Goal: Transaction & Acquisition: Purchase product/service

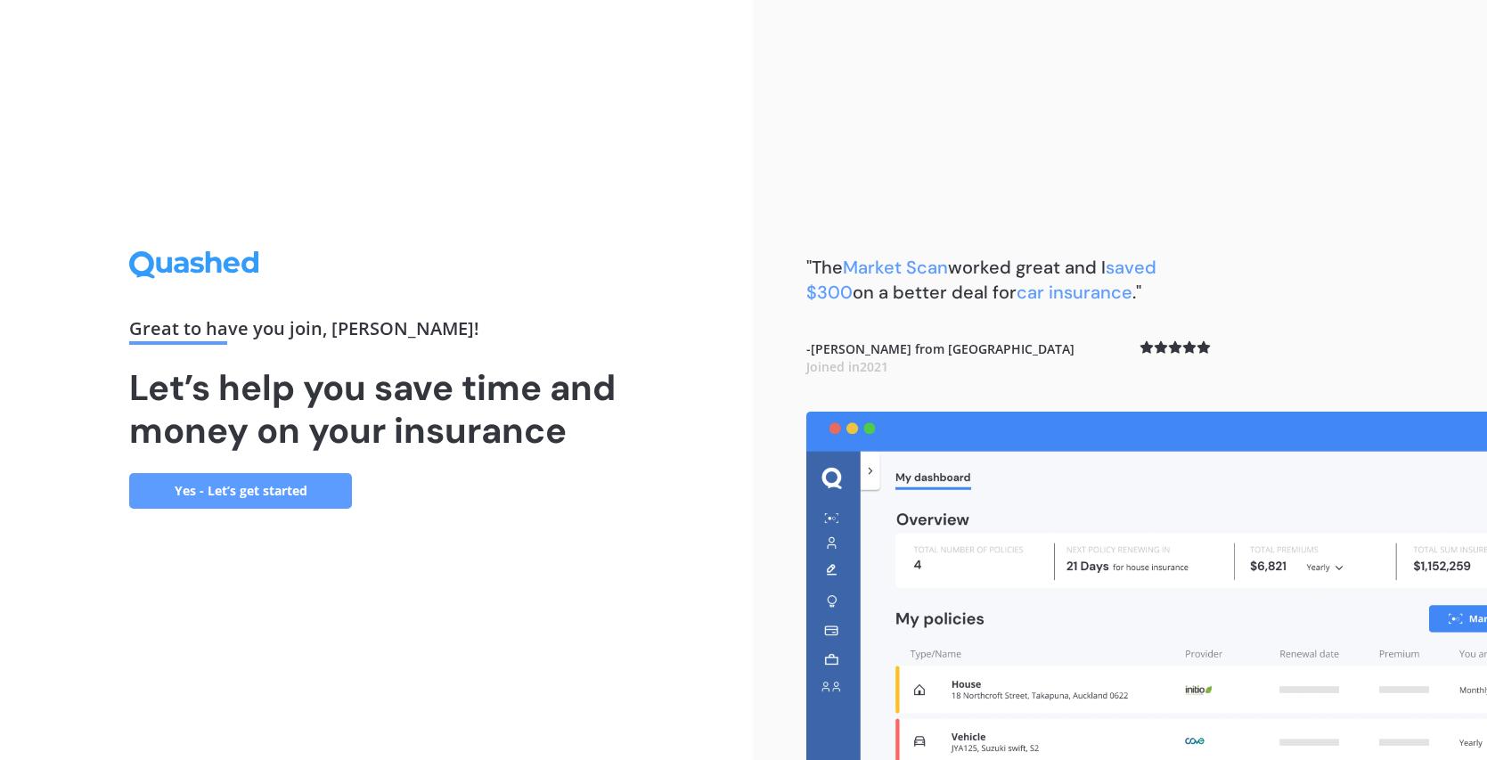
click at [262, 494] on link "Yes - Let’s get started" at bounding box center [240, 491] width 223 height 36
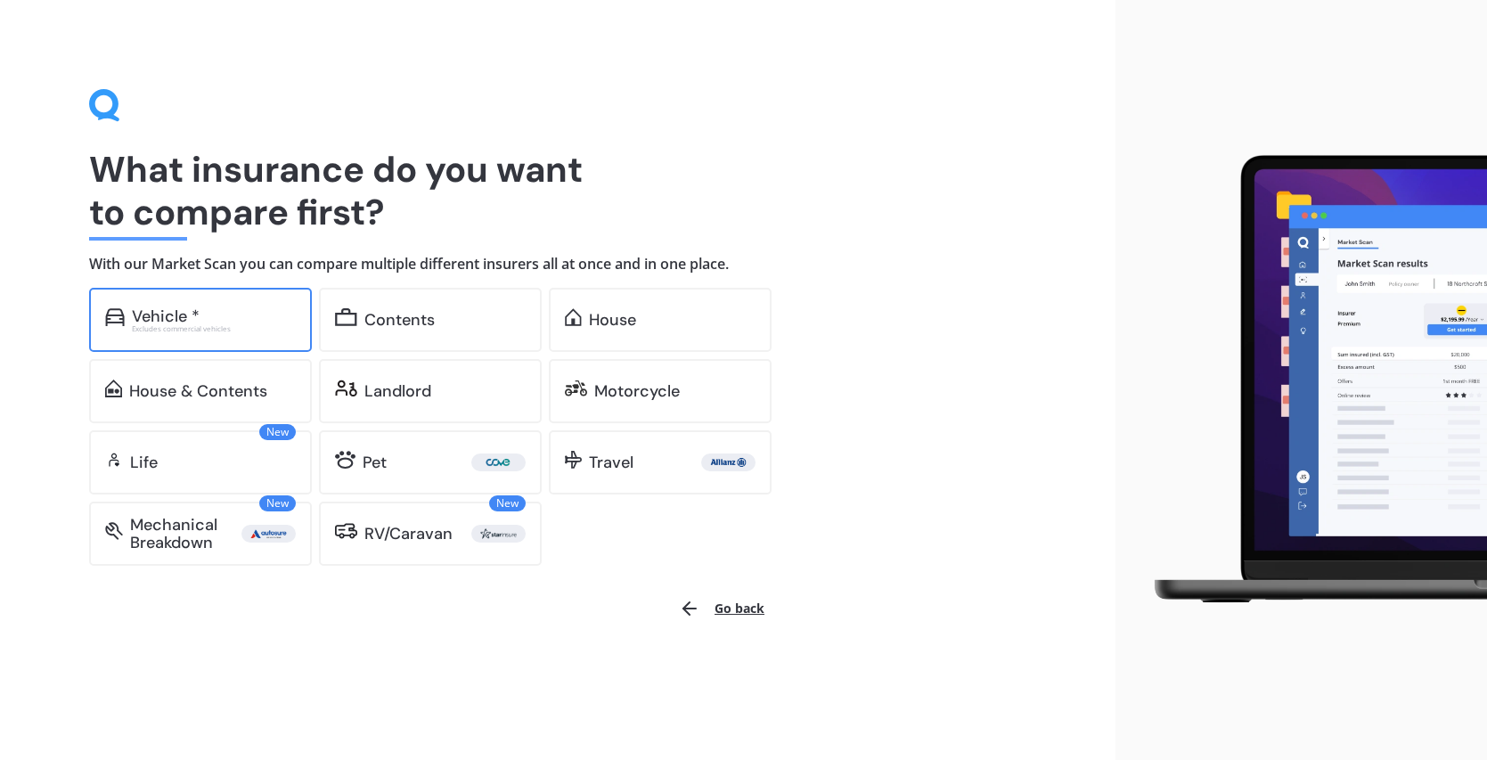
click at [153, 318] on div "Vehicle *" at bounding box center [166, 316] width 68 height 18
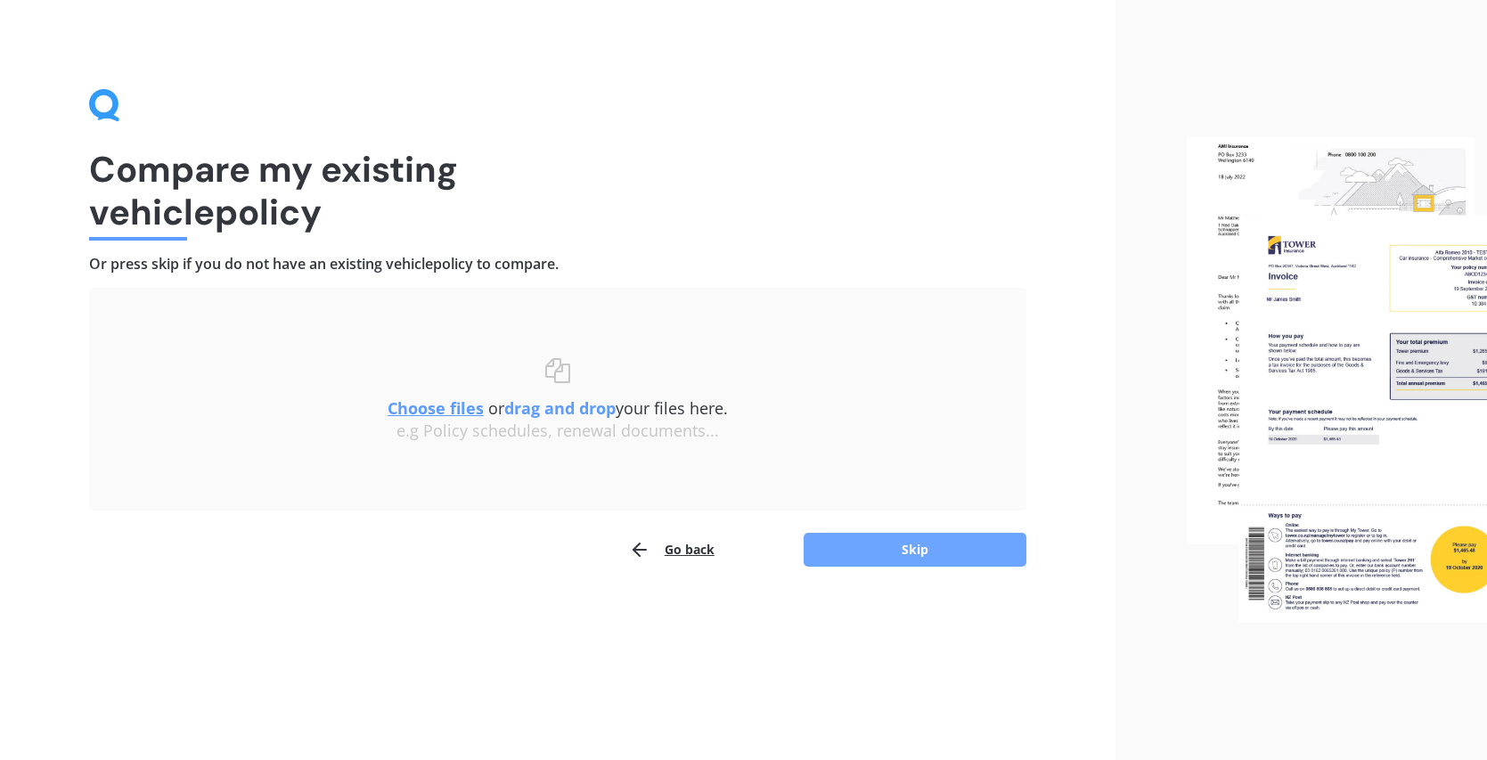
click at [932, 550] on button "Skip" at bounding box center [915, 550] width 223 height 34
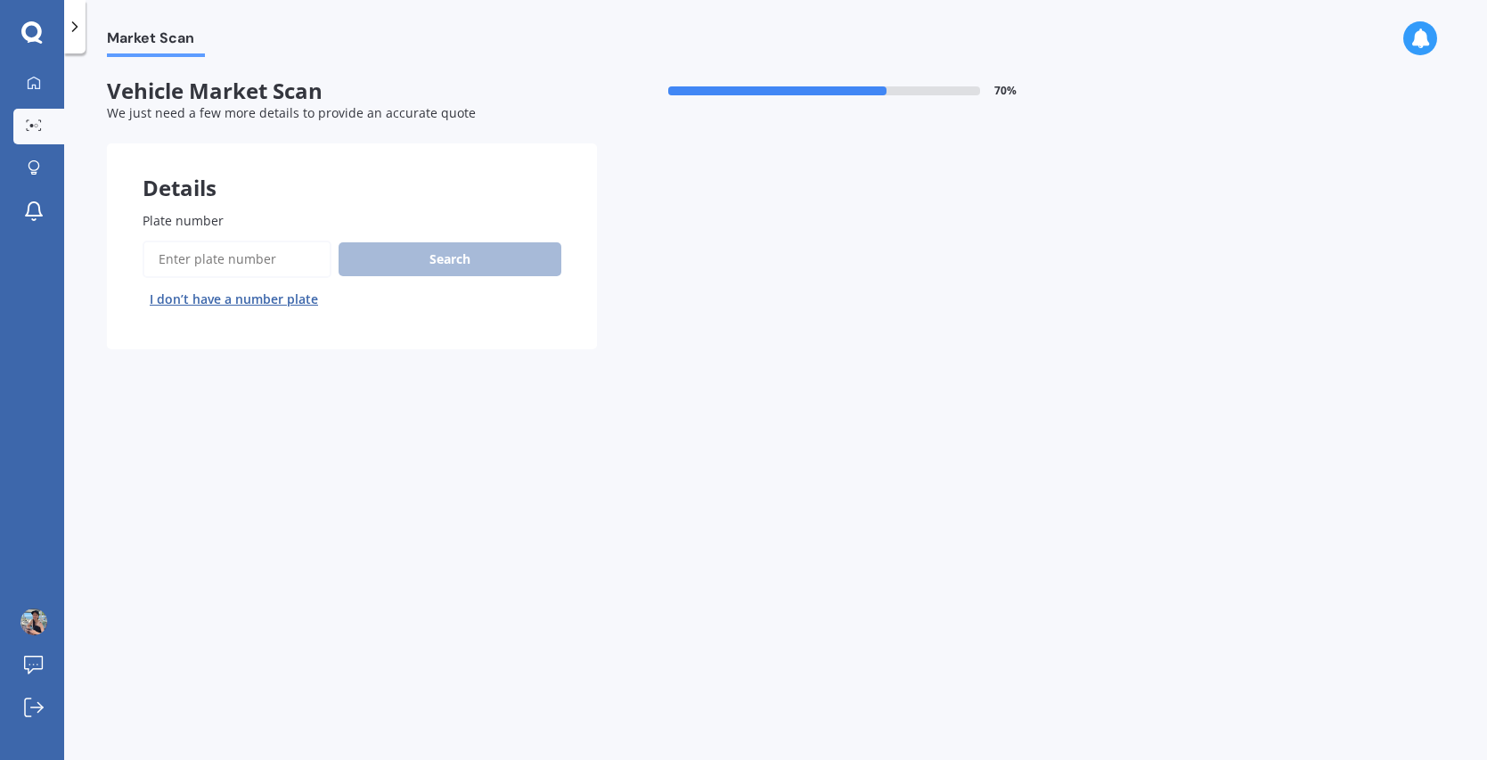
click at [242, 262] on input "Plate number" at bounding box center [237, 259] width 189 height 37
type input "LSJ204"
click at [483, 257] on button "Search" at bounding box center [450, 259] width 223 height 34
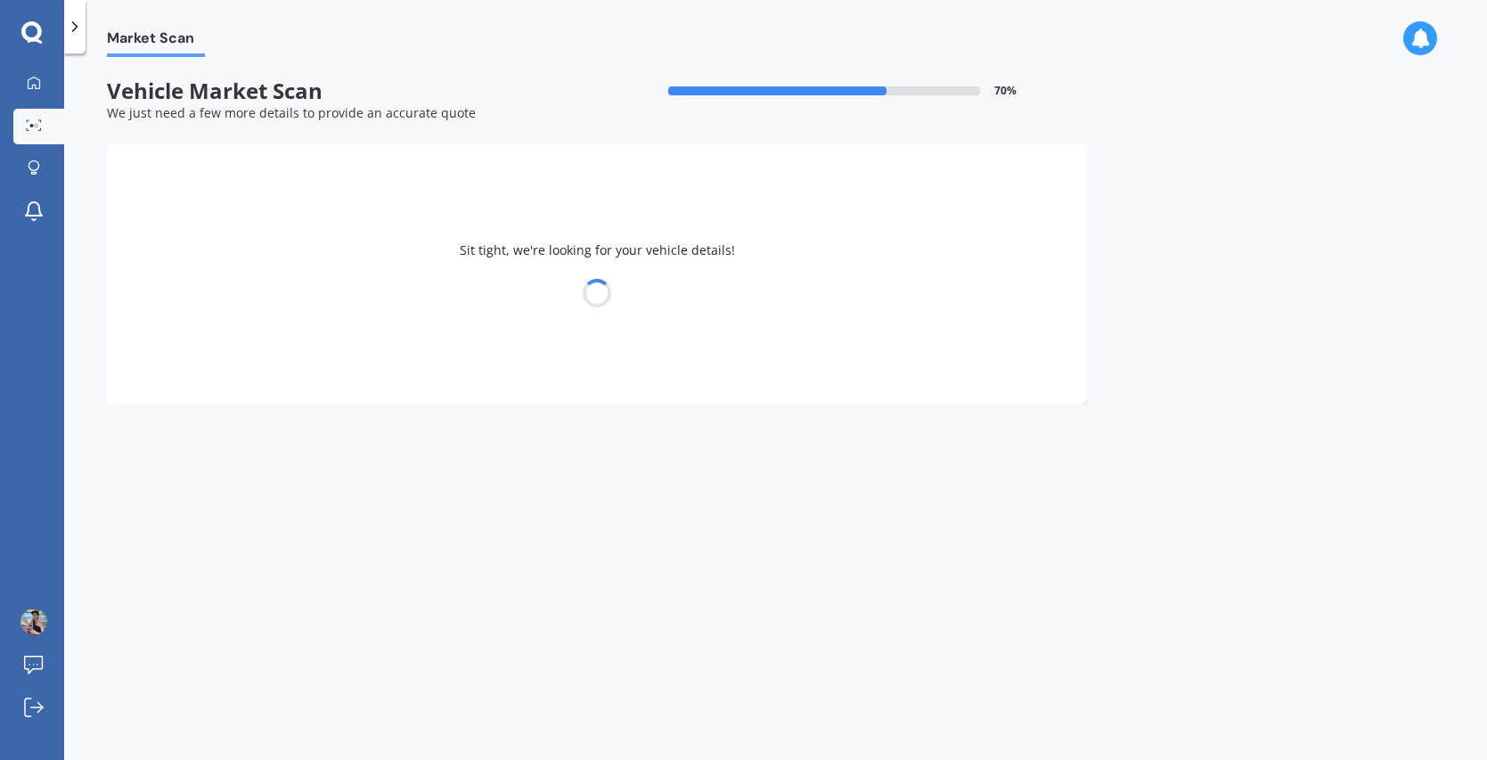
select select "KIA"
select select "STINGER"
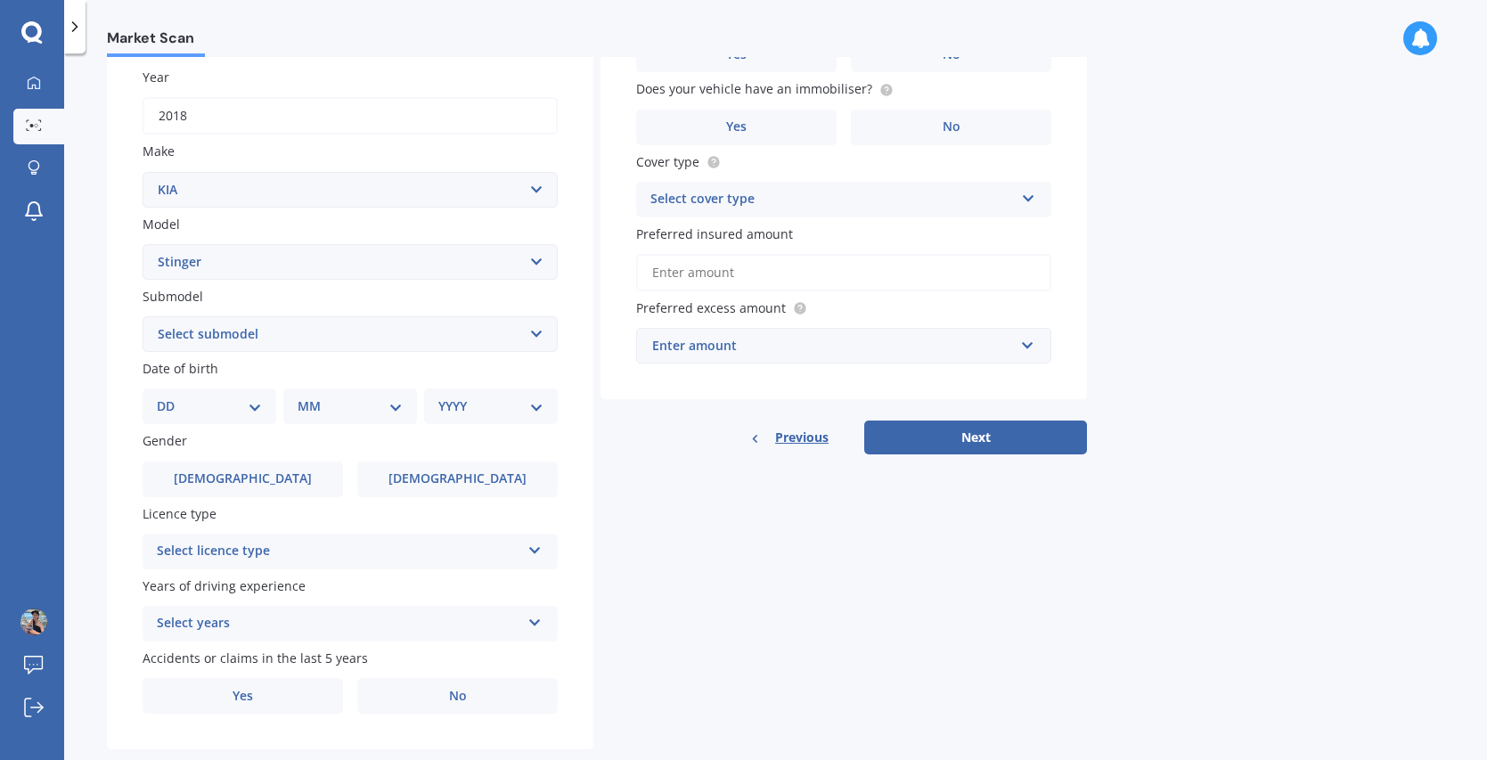
scroll to position [267, 0]
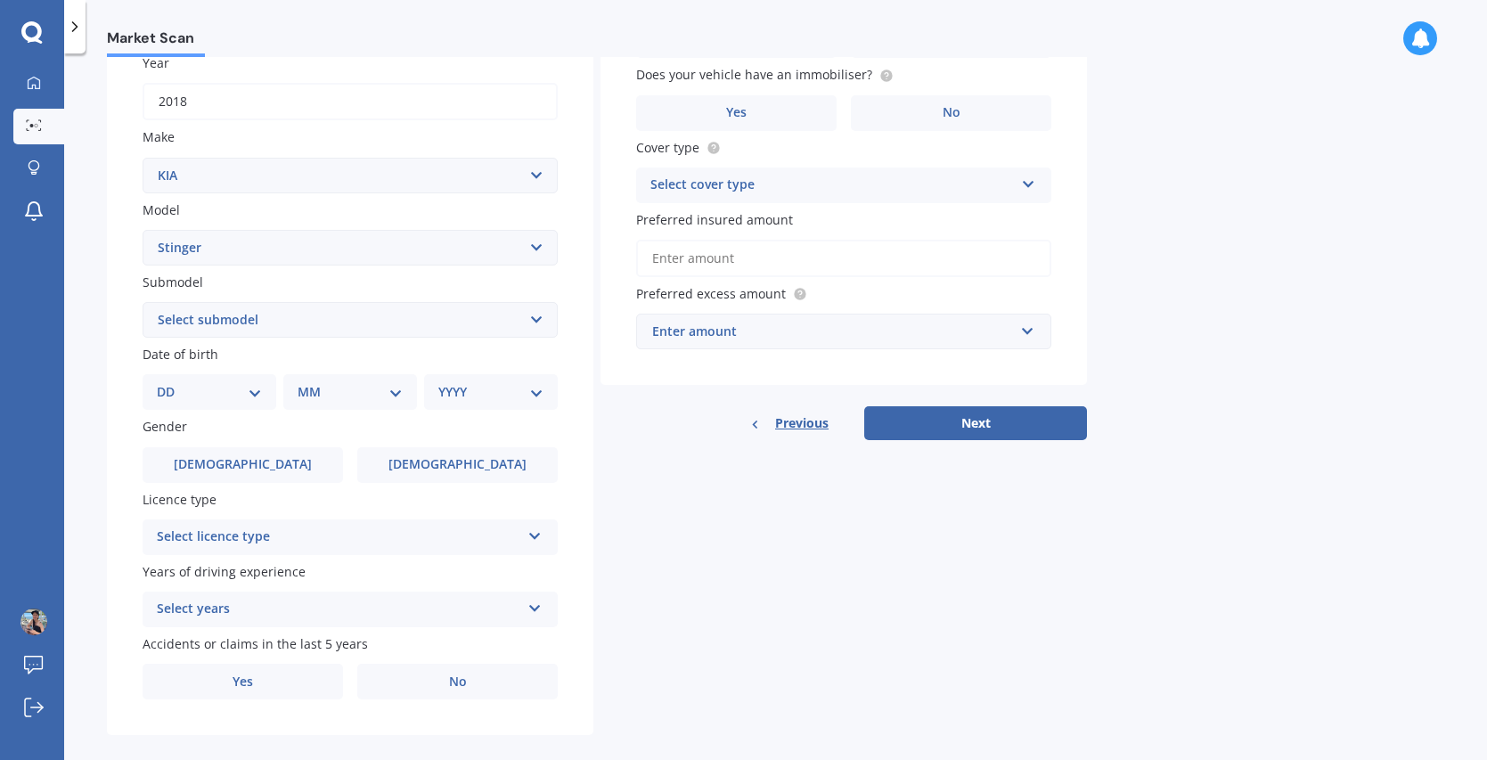
click at [251, 396] on select "DD 01 02 03 04 05 06 07 08 09 10 11 12 13 14 15 16 17 18 19 20 21 22 23 24 25 2…" at bounding box center [209, 392] width 105 height 20
select select "24"
click at [171, 382] on select "DD 01 02 03 04 05 06 07 08 09 10 11 12 13 14 15 16 17 18 19 20 21 22 23 24 25 2…" at bounding box center [209, 392] width 105 height 20
click at [395, 396] on select "MM 01 02 03 04 05 06 07 08 09 10 11 12" at bounding box center [354, 392] width 98 height 20
select select "11"
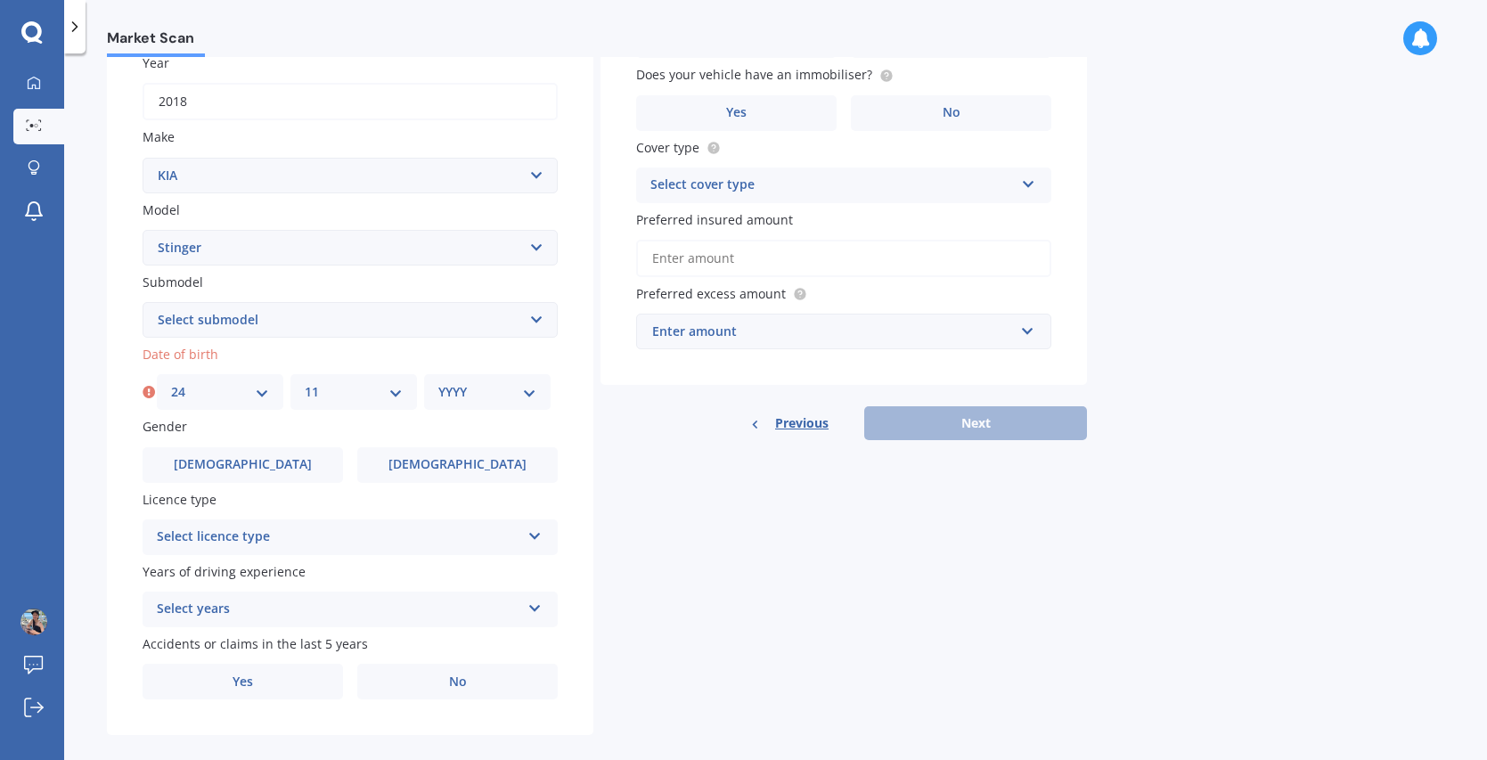
click at [305, 382] on select "MM 01 02 03 04 05 06 07 08 09 10 11 12" at bounding box center [354, 392] width 98 height 20
click at [498, 379] on div "YYYY 2025 2024 2023 2022 2021 2020 2019 2018 2017 2016 2015 2014 2013 2012 2011…" at bounding box center [487, 392] width 126 height 36
click at [500, 406] on div "YYYY 2025 2024 2023 2022 2021 2020 2019 2018 2017 2016 2015 2014 2013 2012 2011…" at bounding box center [487, 392] width 126 height 36
click at [510, 385] on select "YYYY 2025 2024 2023 2022 2021 2020 2019 2018 2017 2016 2015 2014 2013 2012 2011…" at bounding box center [487, 392] width 98 height 20
select select "1982"
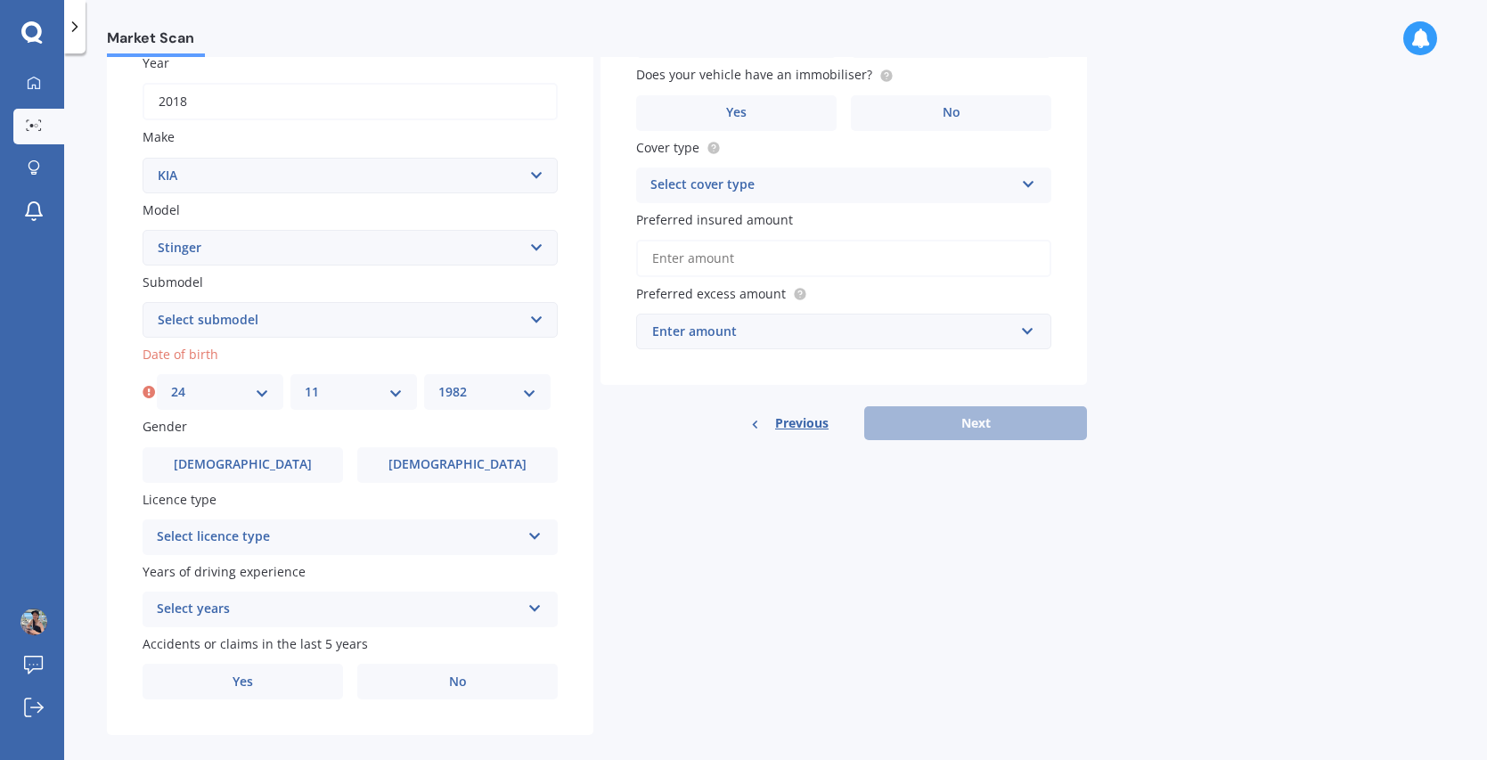
click at [438, 382] on select "YYYY 2025 2024 2023 2022 2021 2020 2019 2018 2017 2016 2015 2014 2013 2012 2011…" at bounding box center [487, 392] width 98 height 20
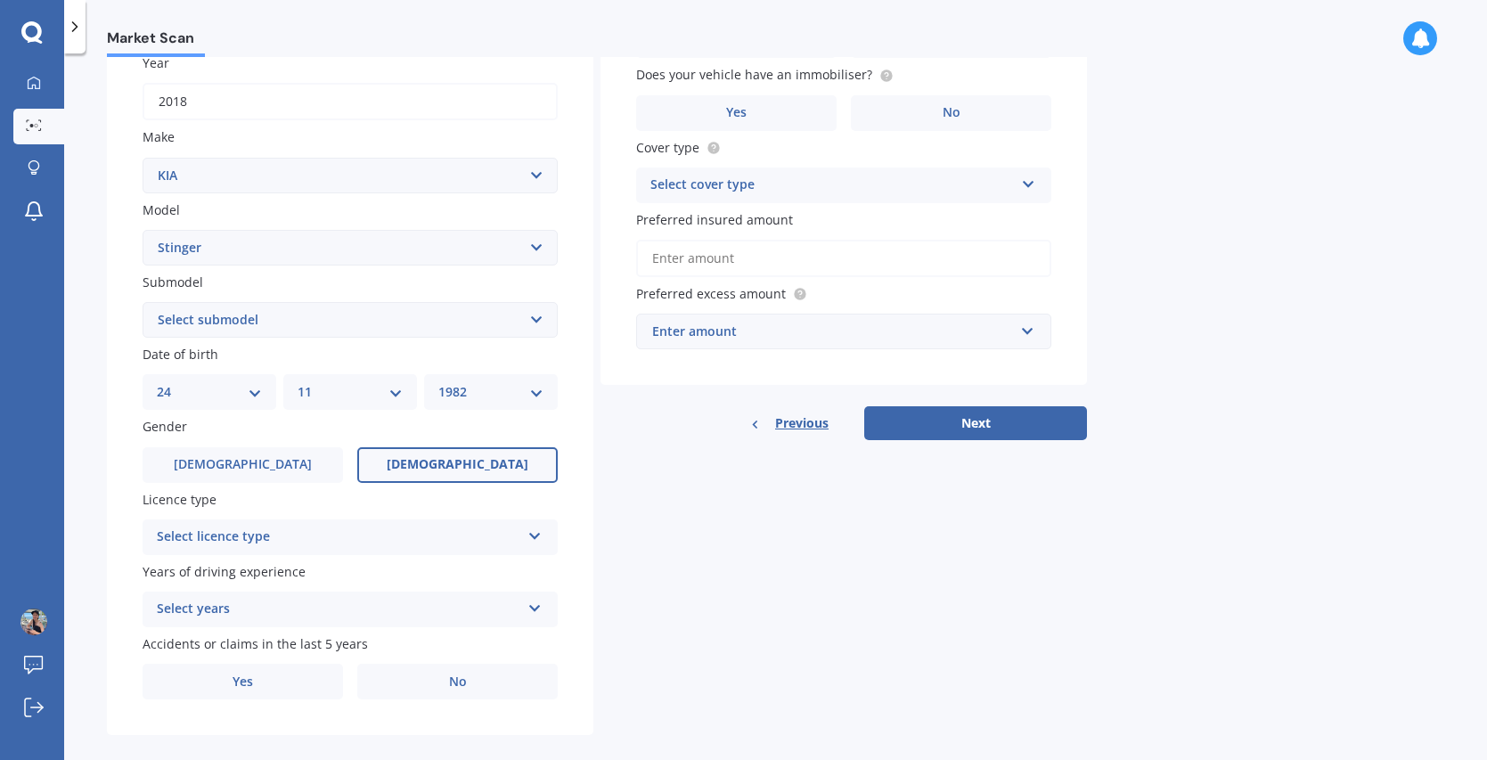
click at [439, 454] on label "[DEMOGRAPHIC_DATA]" at bounding box center [457, 465] width 200 height 36
click at [0, 0] on input "[DEMOGRAPHIC_DATA]" at bounding box center [0, 0] width 0 height 0
click at [483, 535] on div "Select licence type" at bounding box center [338, 536] width 363 height 21
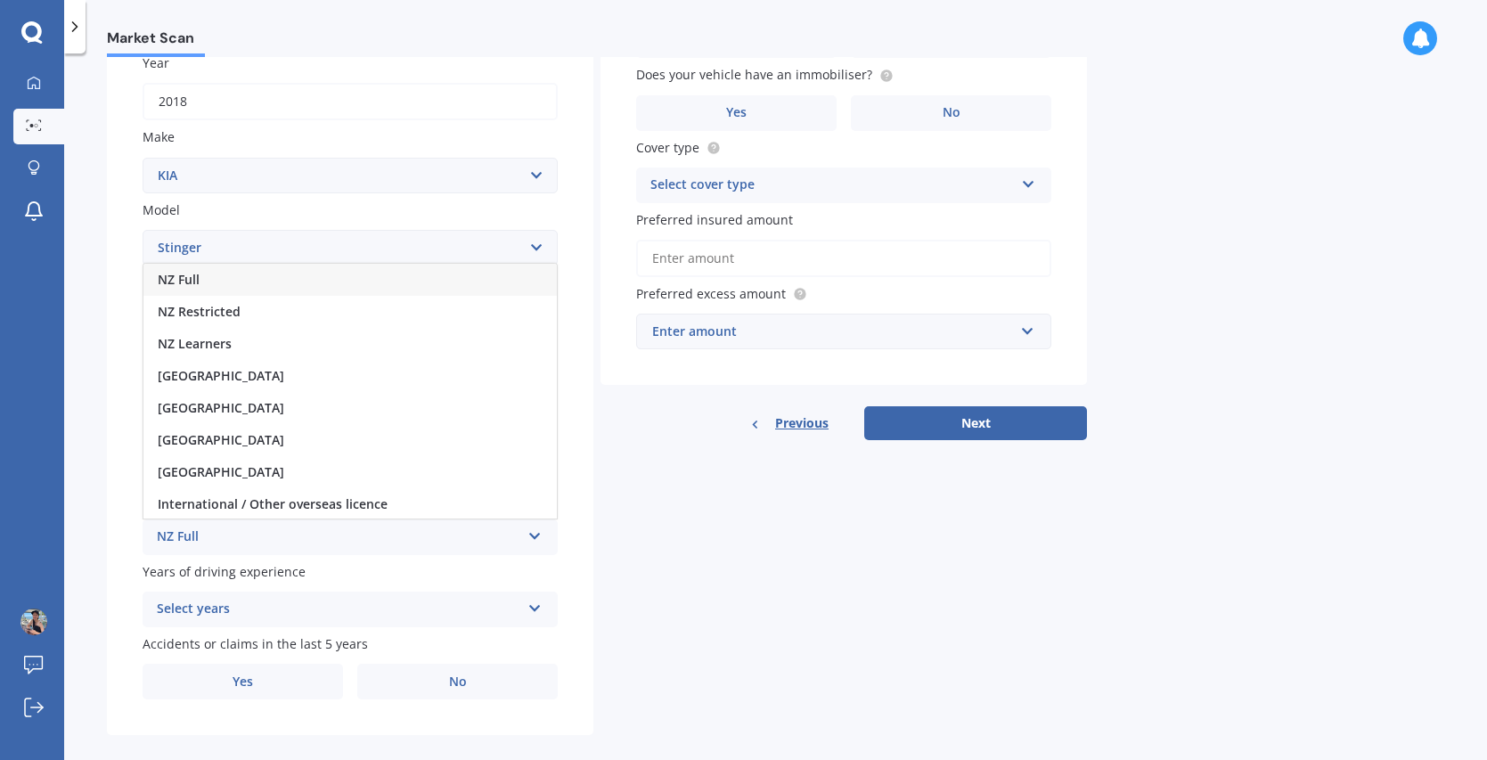
click at [293, 280] on div "NZ Full" at bounding box center [349, 280] width 413 height 32
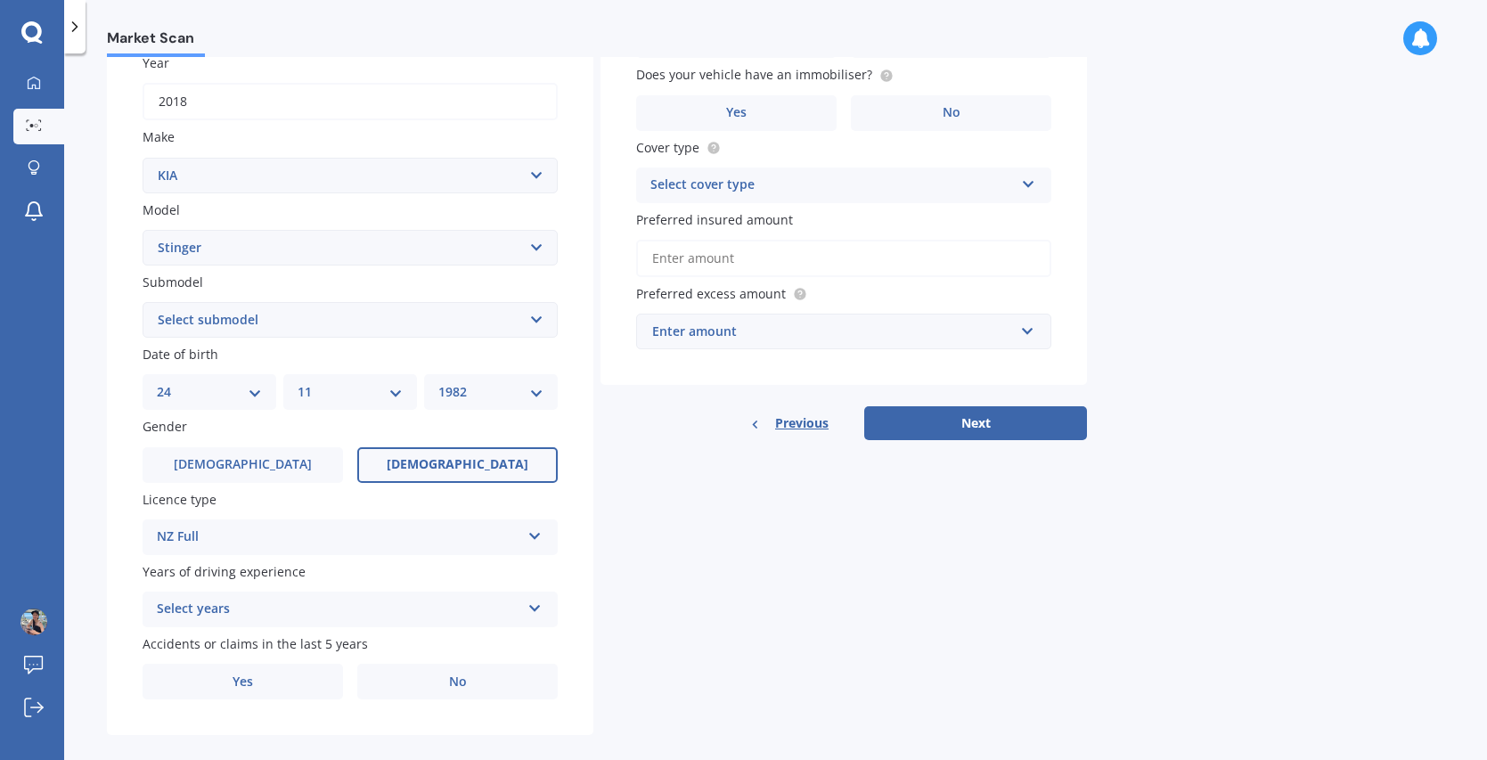
click at [532, 608] on icon at bounding box center [534, 605] width 15 height 12
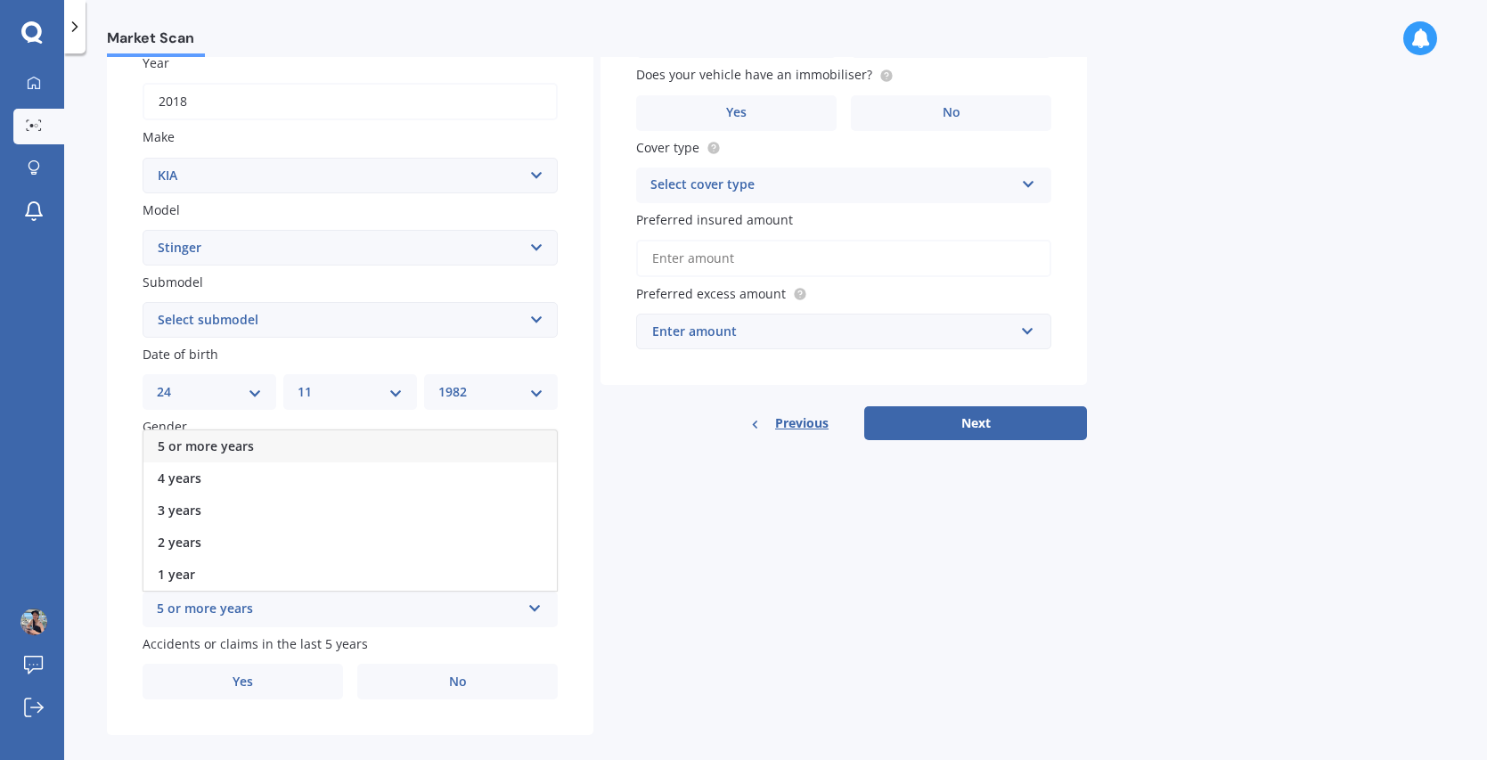
click at [371, 447] on div "5 or more years" at bounding box center [349, 446] width 413 height 32
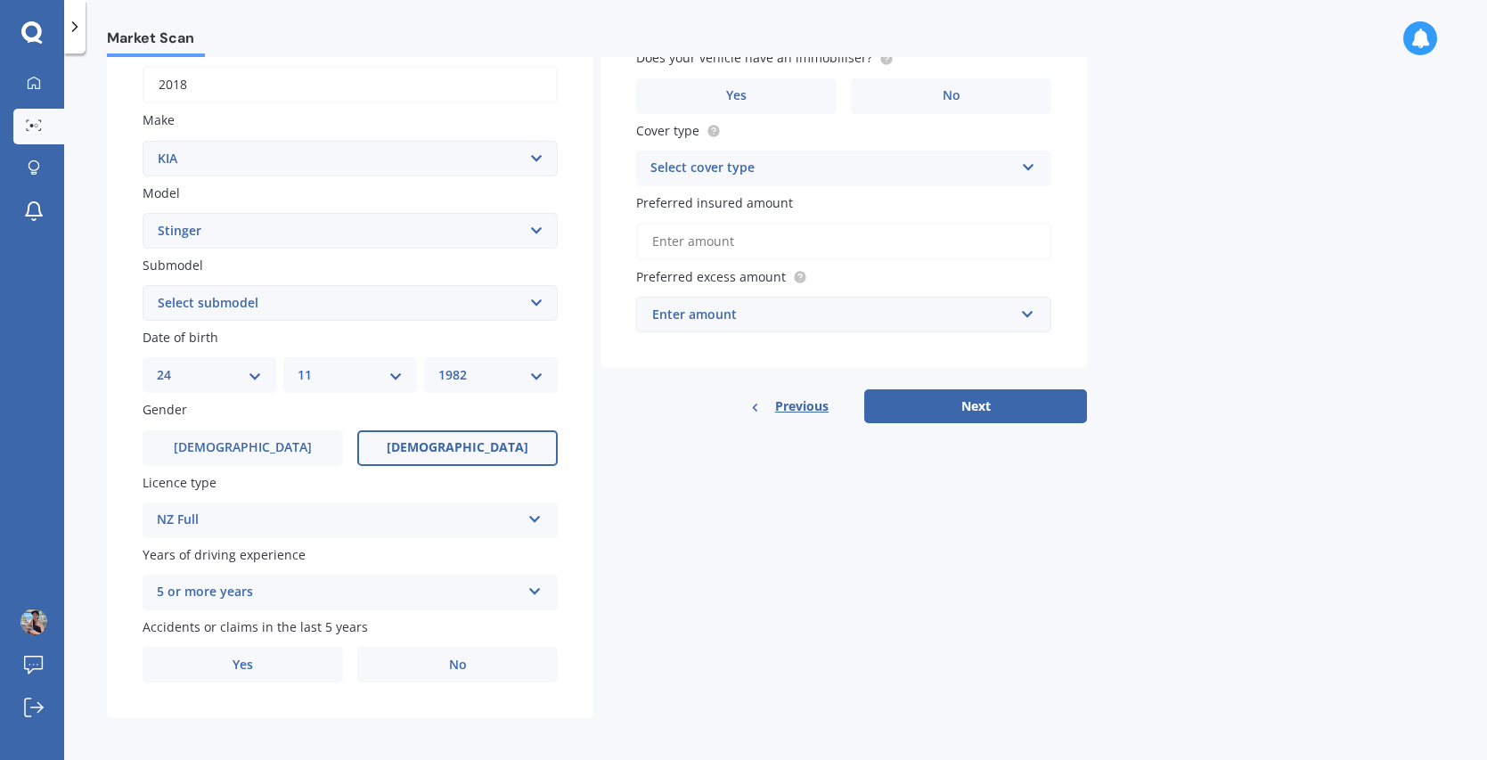
scroll to position [289, 0]
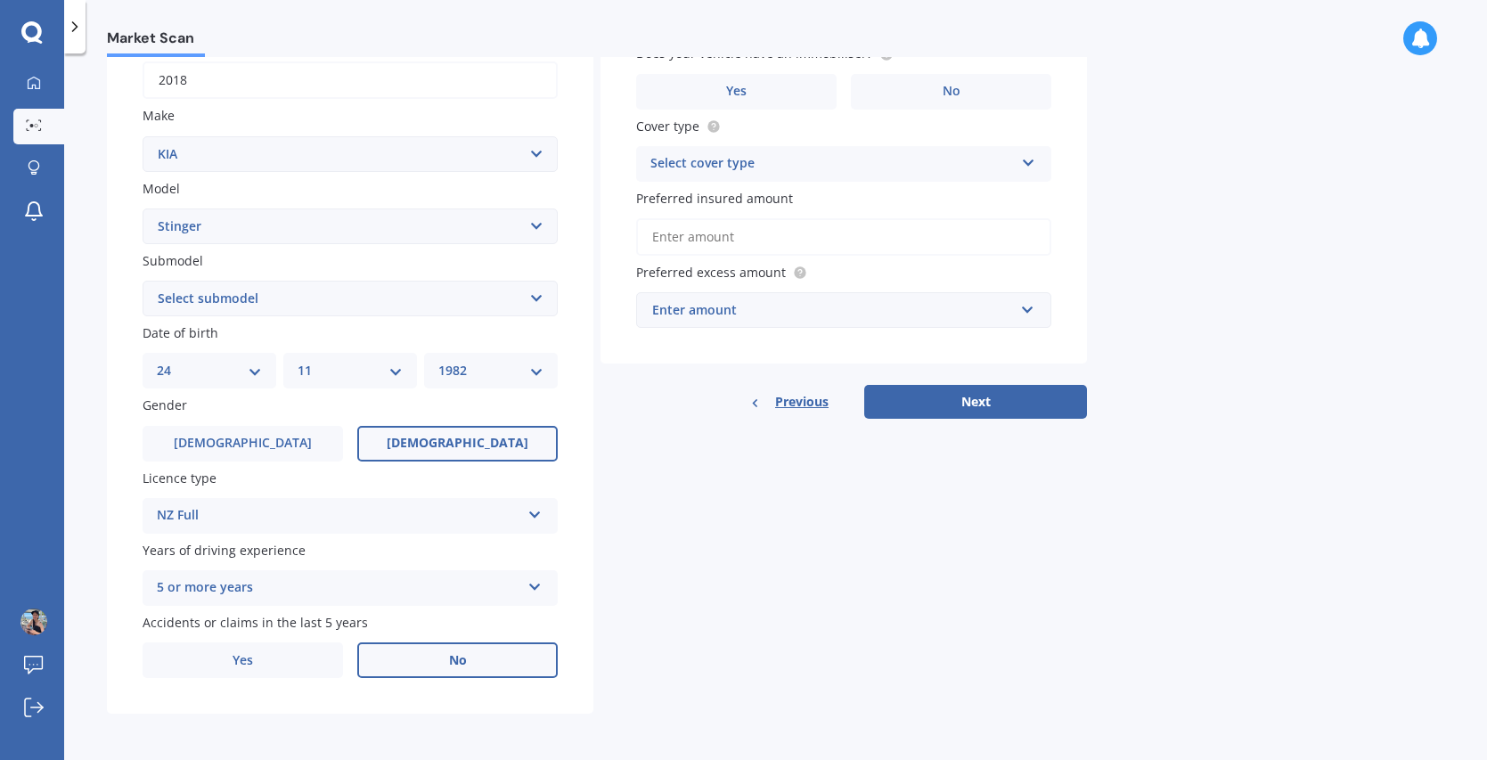
click at [480, 670] on label "No" at bounding box center [457, 660] width 200 height 36
click at [0, 0] on input "No" at bounding box center [0, 0] width 0 height 0
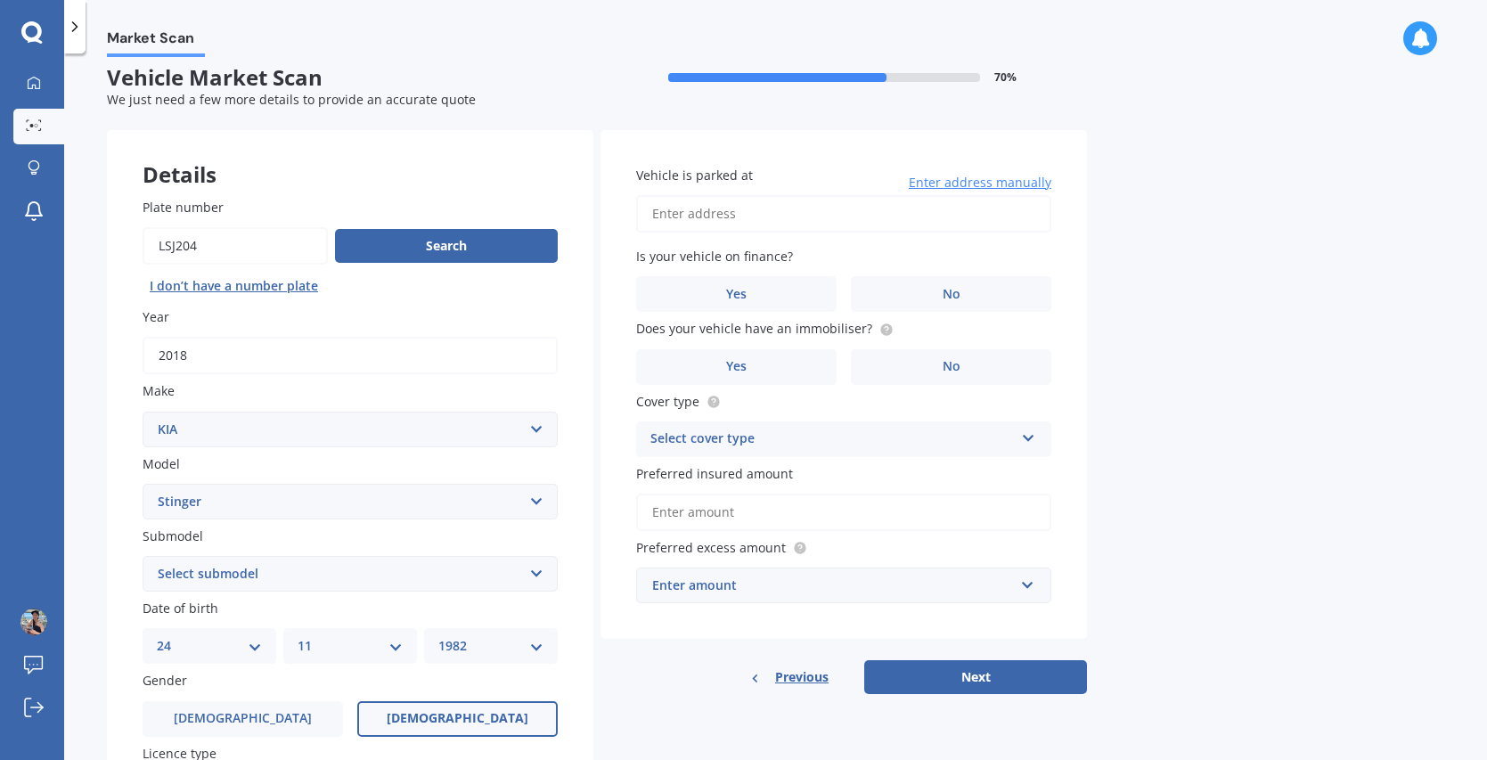
scroll to position [0, 0]
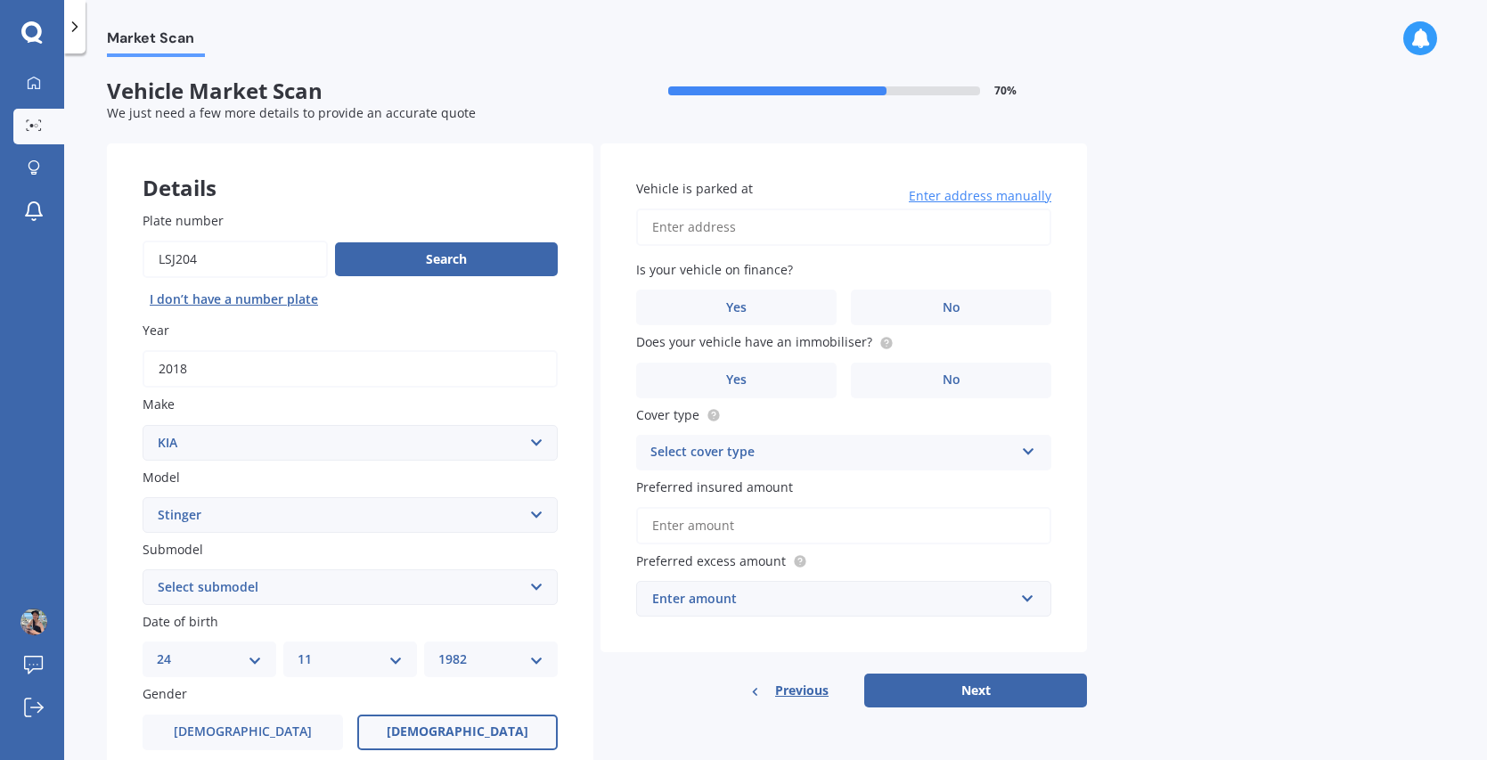
click at [825, 224] on input "Vehicle is parked at" at bounding box center [843, 226] width 415 height 37
type input "[STREET_ADDRESS][PERSON_NAME] 2019"
click at [956, 317] on label "No" at bounding box center [951, 308] width 200 height 36
click at [0, 0] on input "No" at bounding box center [0, 0] width 0 height 0
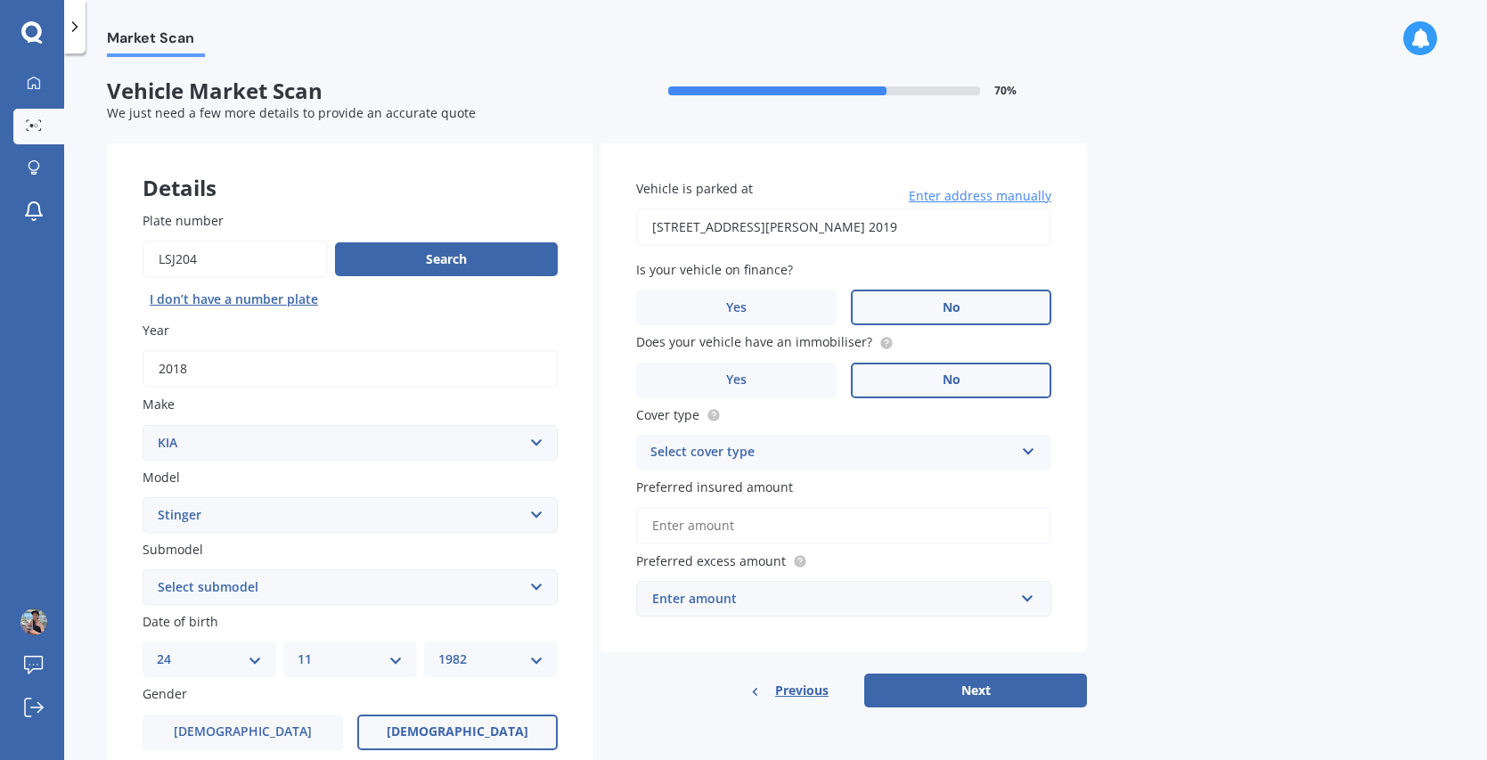
click at [967, 379] on label "No" at bounding box center [951, 381] width 200 height 36
click at [0, 0] on input "No" at bounding box center [0, 0] width 0 height 0
click at [980, 443] on div "Select cover type" at bounding box center [831, 452] width 363 height 21
click at [863, 490] on div "Comprehensive" at bounding box center [843, 487] width 413 height 32
click at [884, 530] on input "Preferred insured amount" at bounding box center [843, 525] width 415 height 37
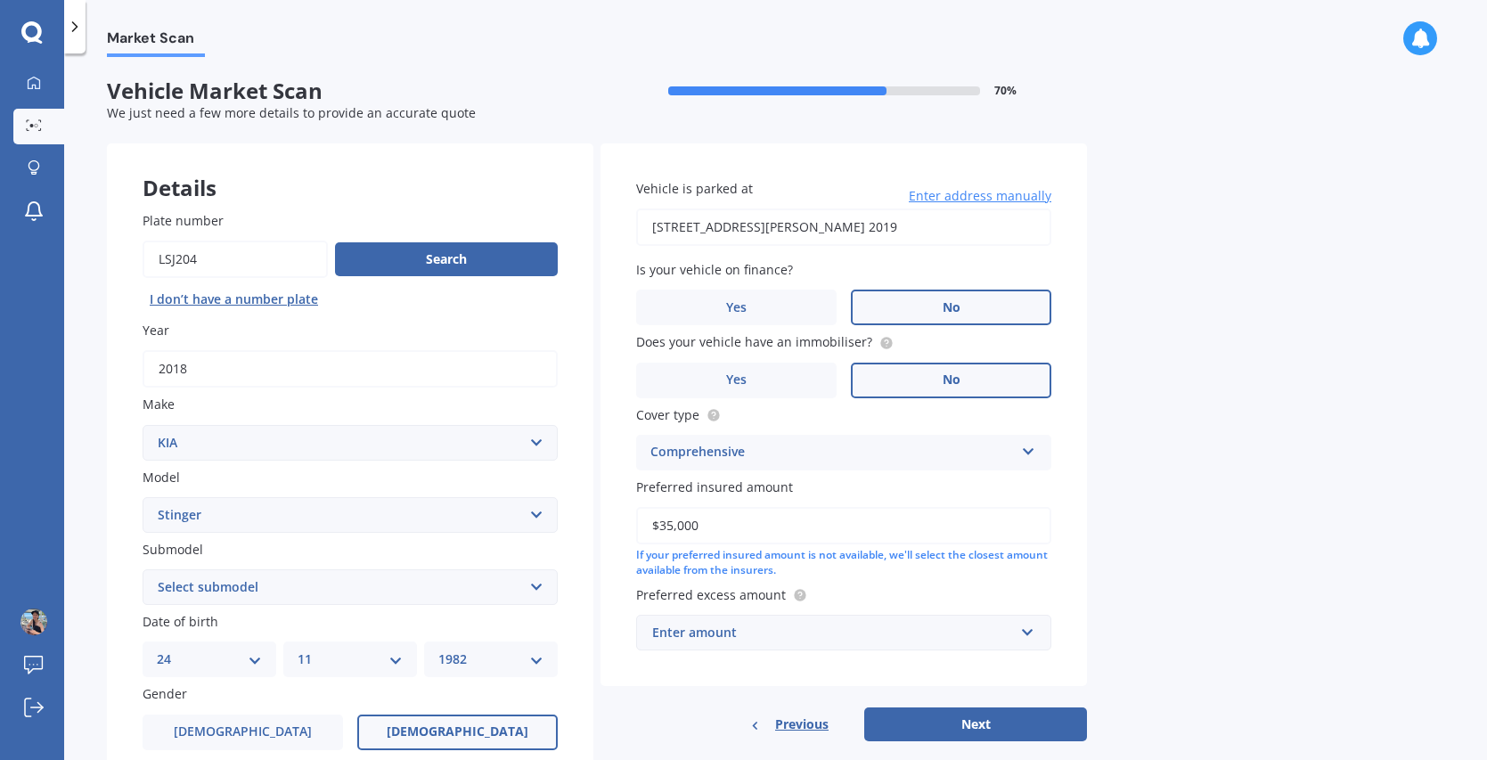
drag, startPoint x: 701, startPoint y: 524, endPoint x: 553, endPoint y: 540, distance: 148.7
click at [553, 540] on div "Details Plate number Search I don’t have a number plate Year [DATE] Make Select…" at bounding box center [597, 573] width 980 height 860
drag, startPoint x: 750, startPoint y: 517, endPoint x: 535, endPoint y: 536, distance: 215.6
click at [536, 536] on div "Details Plate number Search I don’t have a number plate Year [DATE] Make Select…" at bounding box center [597, 573] width 980 height 860
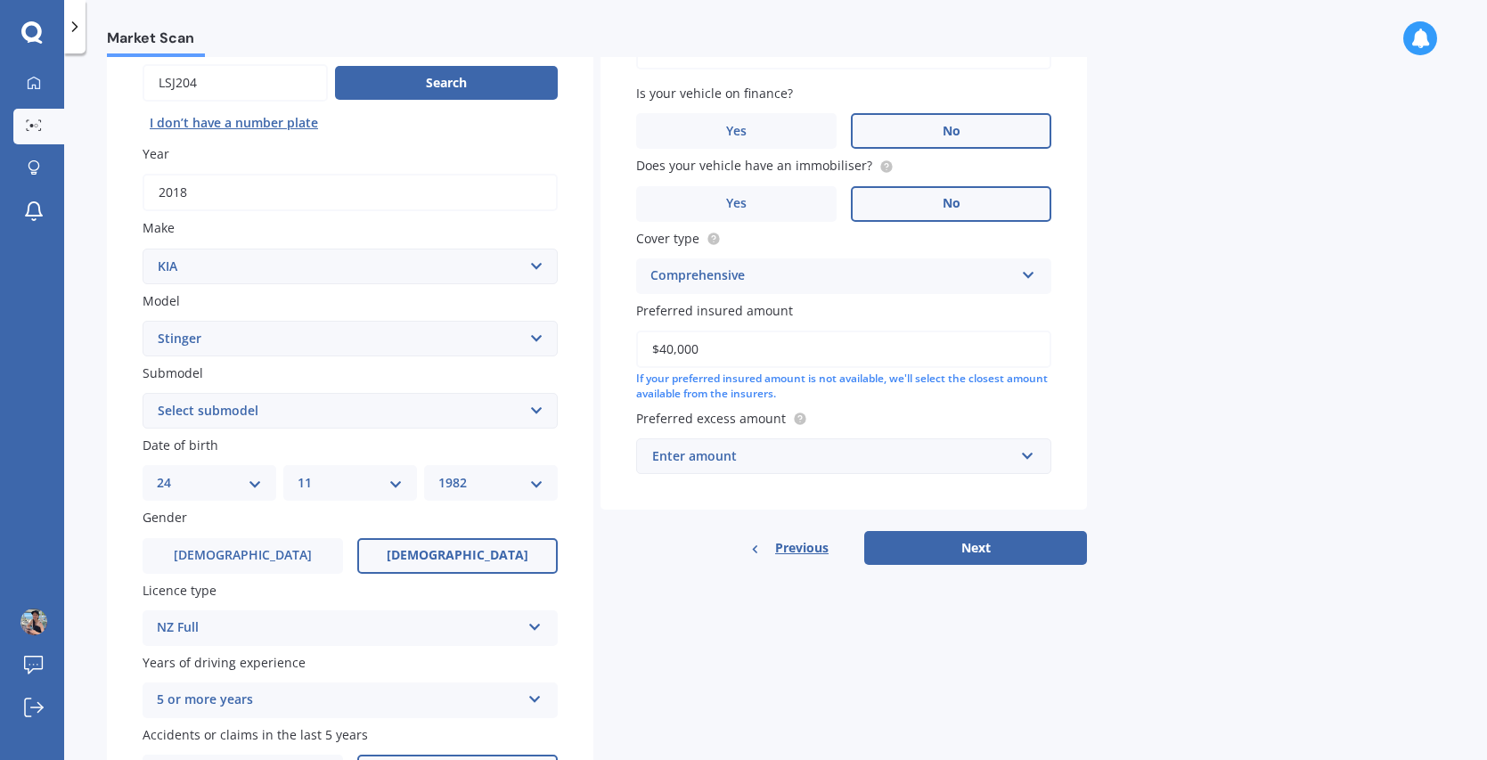
scroll to position [178, 0]
type input "$40,000"
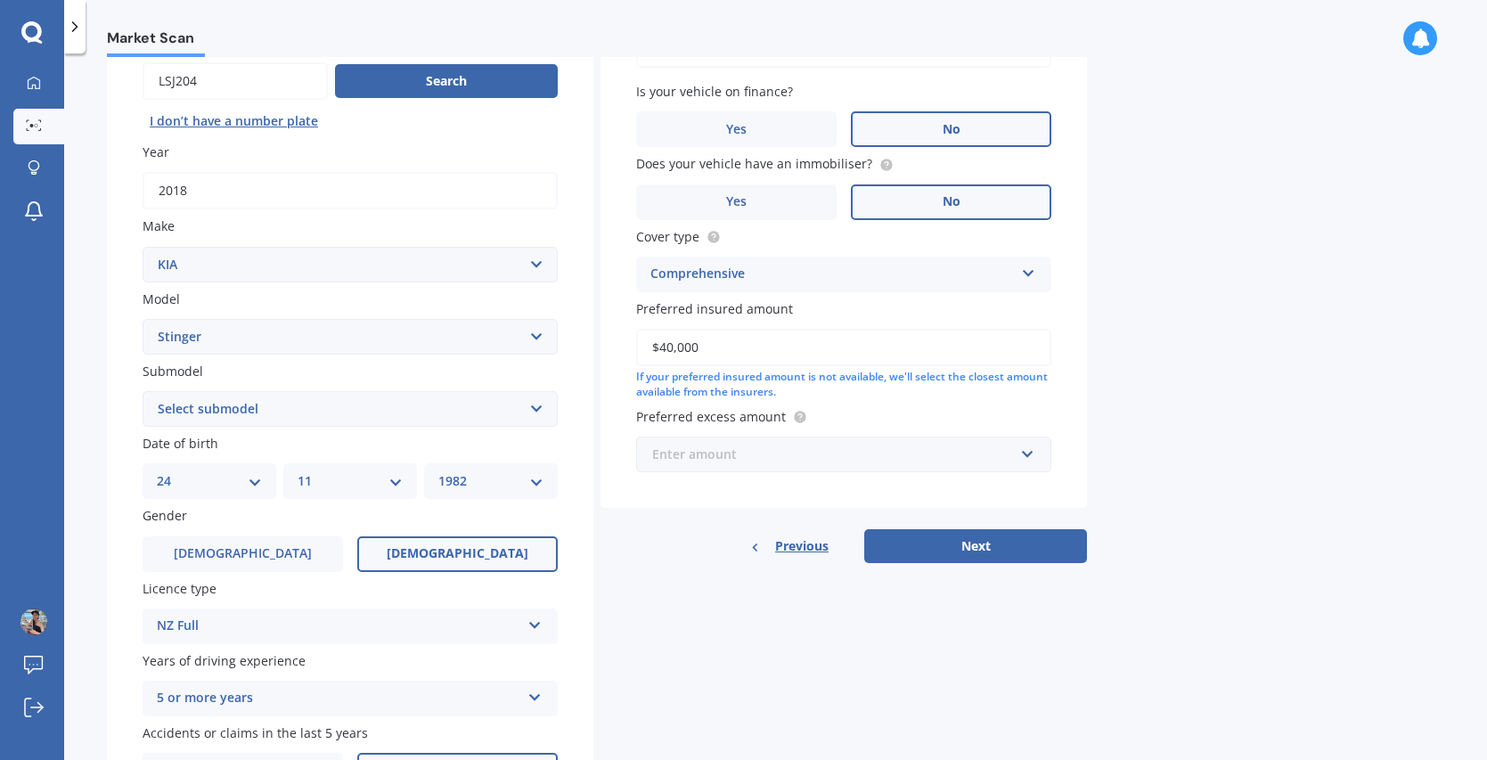
click at [1021, 454] on input "text" at bounding box center [837, 454] width 399 height 34
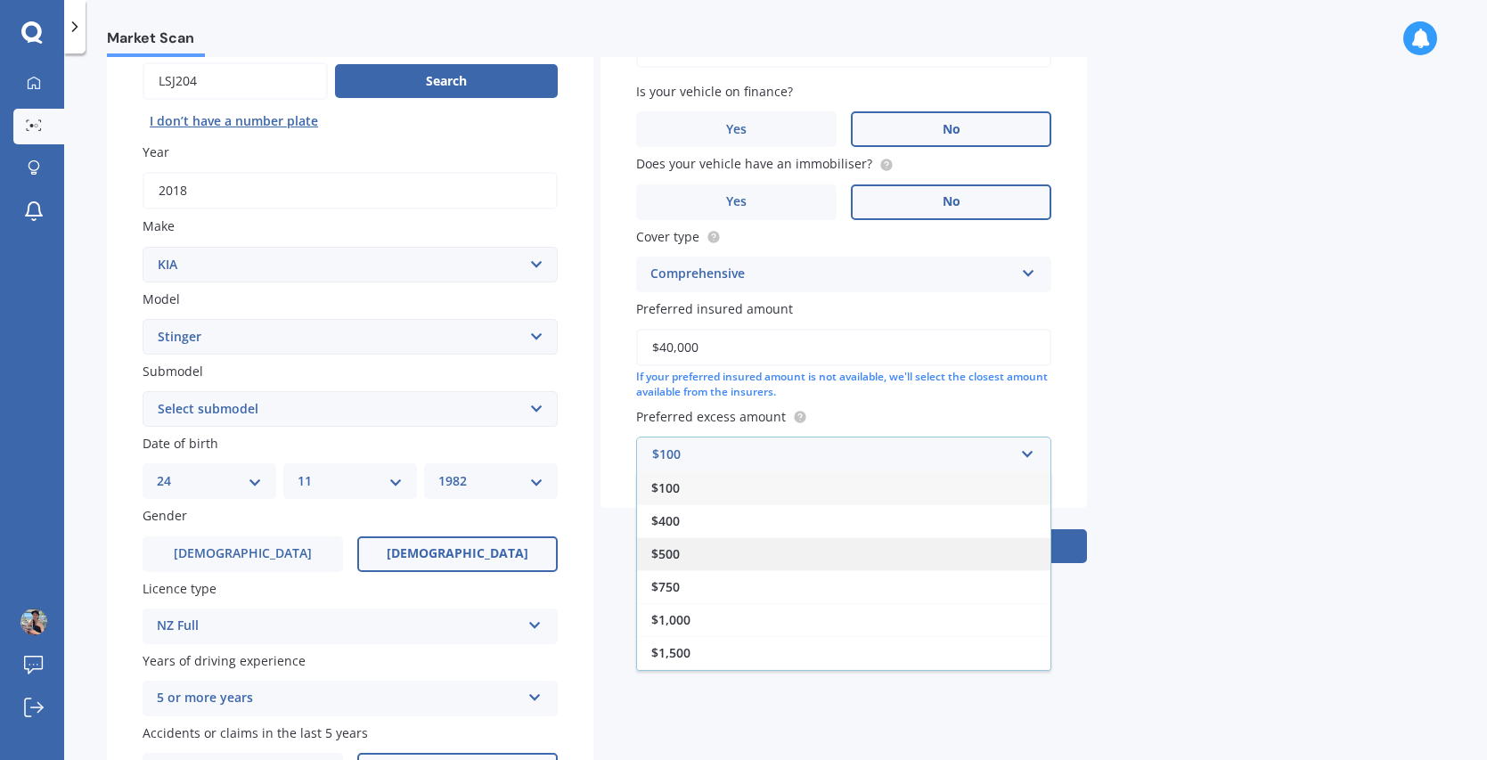
click at [826, 559] on div "$500" at bounding box center [843, 553] width 413 height 33
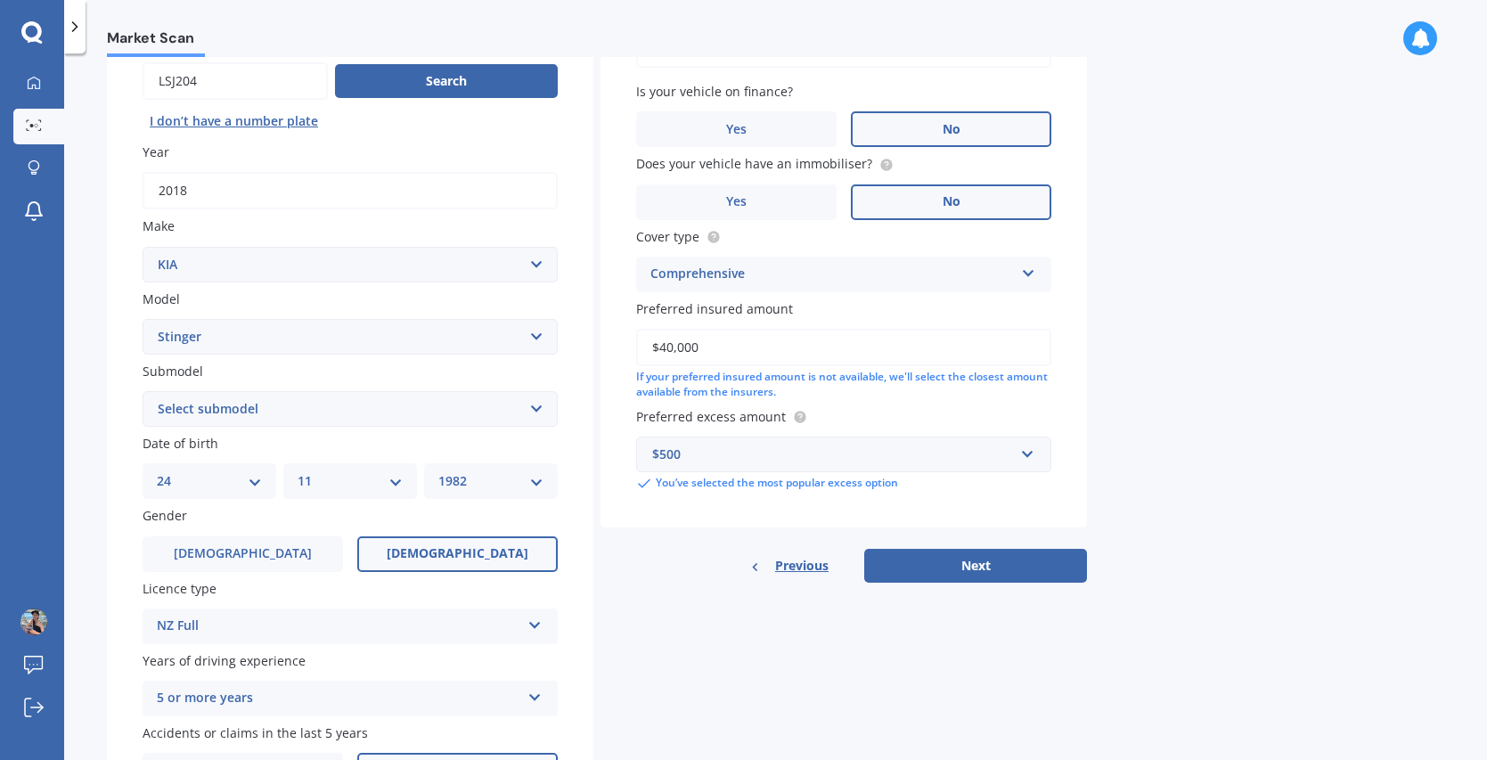
drag, startPoint x: 1037, startPoint y: 566, endPoint x: 1023, endPoint y: 552, distance: 19.5
click at [1032, 560] on button "Next" at bounding box center [975, 566] width 223 height 34
click at [521, 399] on select "Select submodel 2.0 EX turbo 2.0 GT line V6 3.3 twin turbo" at bounding box center [350, 409] width 415 height 36
select select "2.0 GT LINE"
click at [143, 391] on select "Select submodel 2.0 EX turbo 2.0 GT line V6 3.3 twin turbo" at bounding box center [350, 409] width 415 height 36
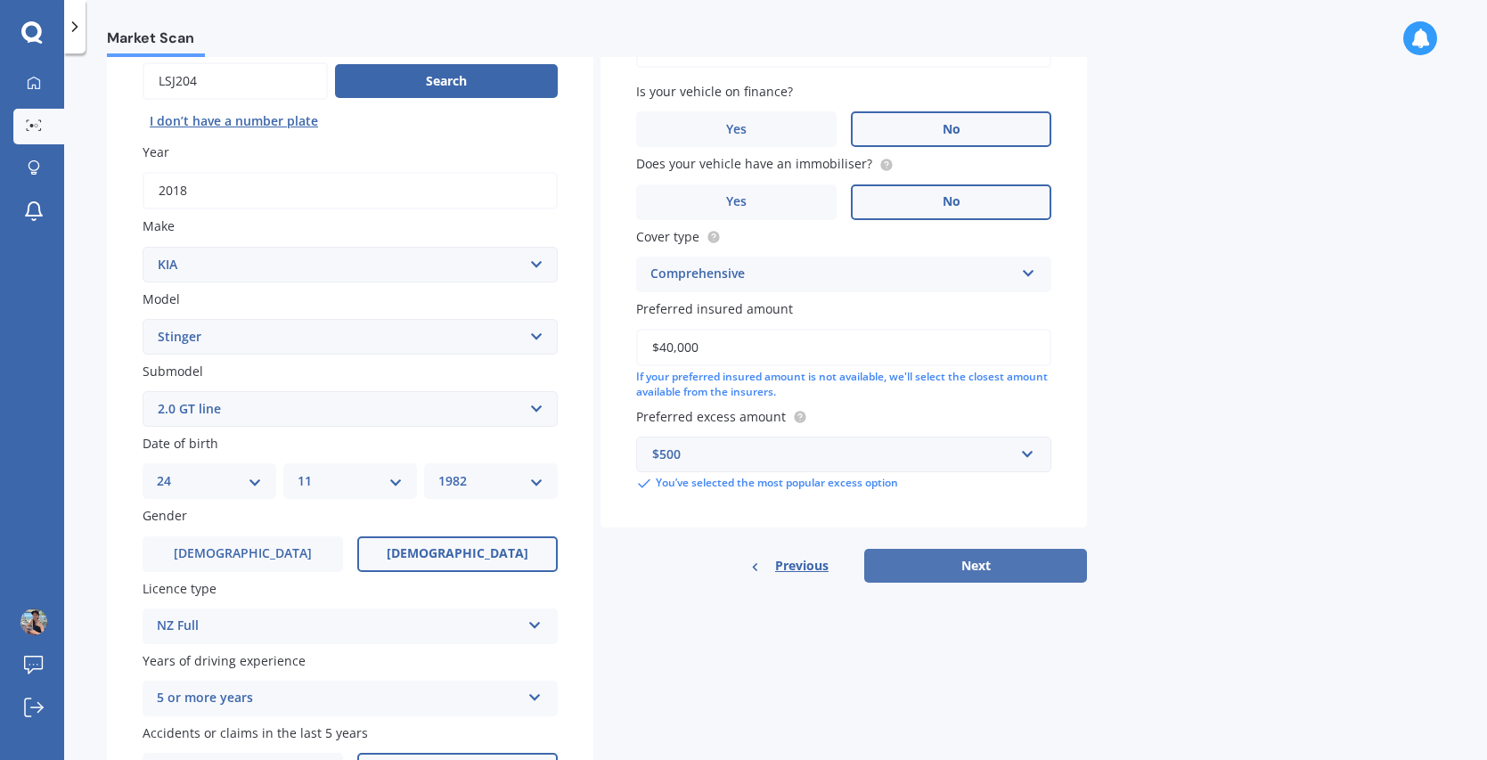
click at [967, 566] on button "Next" at bounding box center [975, 566] width 223 height 34
select select "24"
select select "11"
select select "1982"
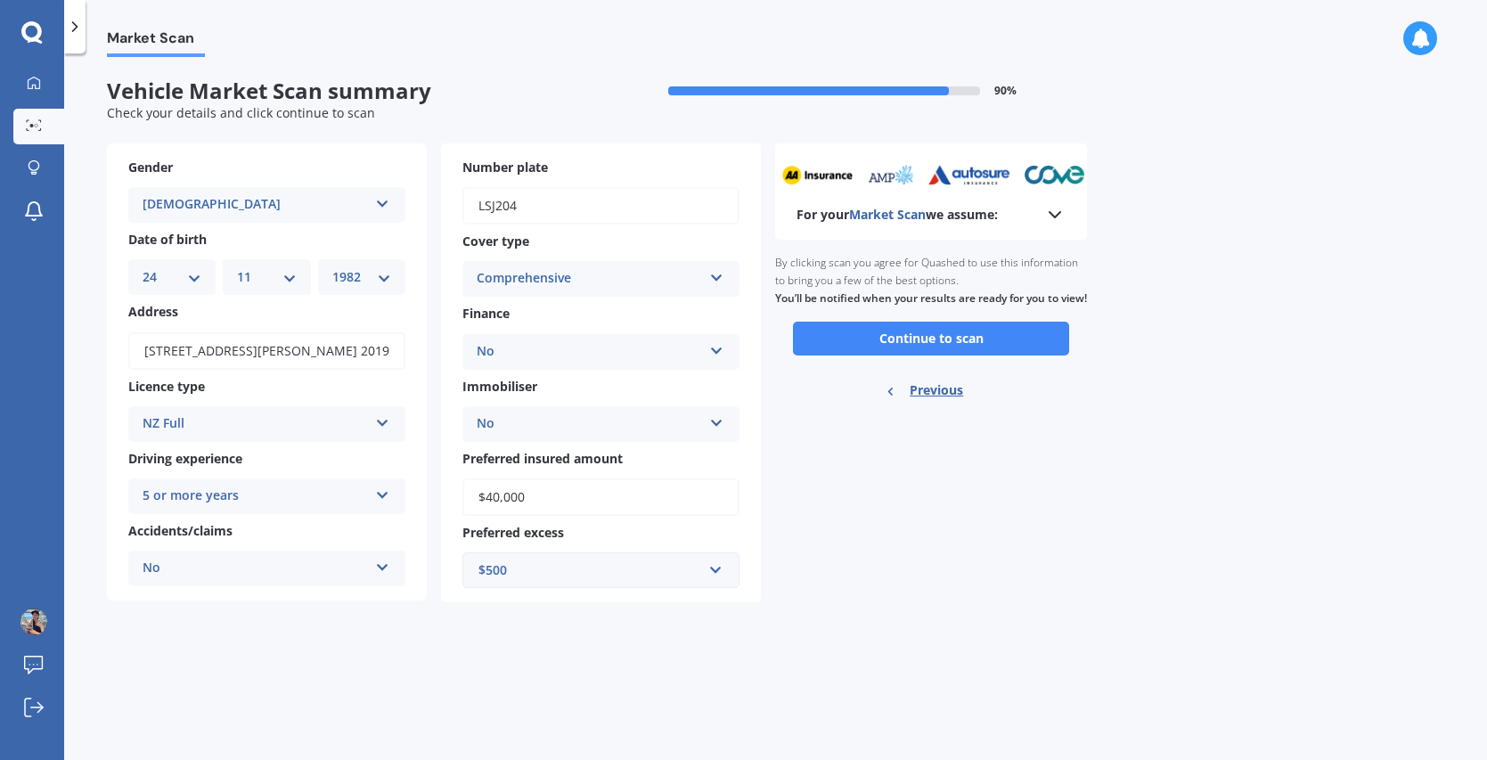
scroll to position [0, 0]
click at [953, 350] on button "Continue to scan" at bounding box center [931, 339] width 276 height 34
